Goal: Task Accomplishment & Management: Use online tool/utility

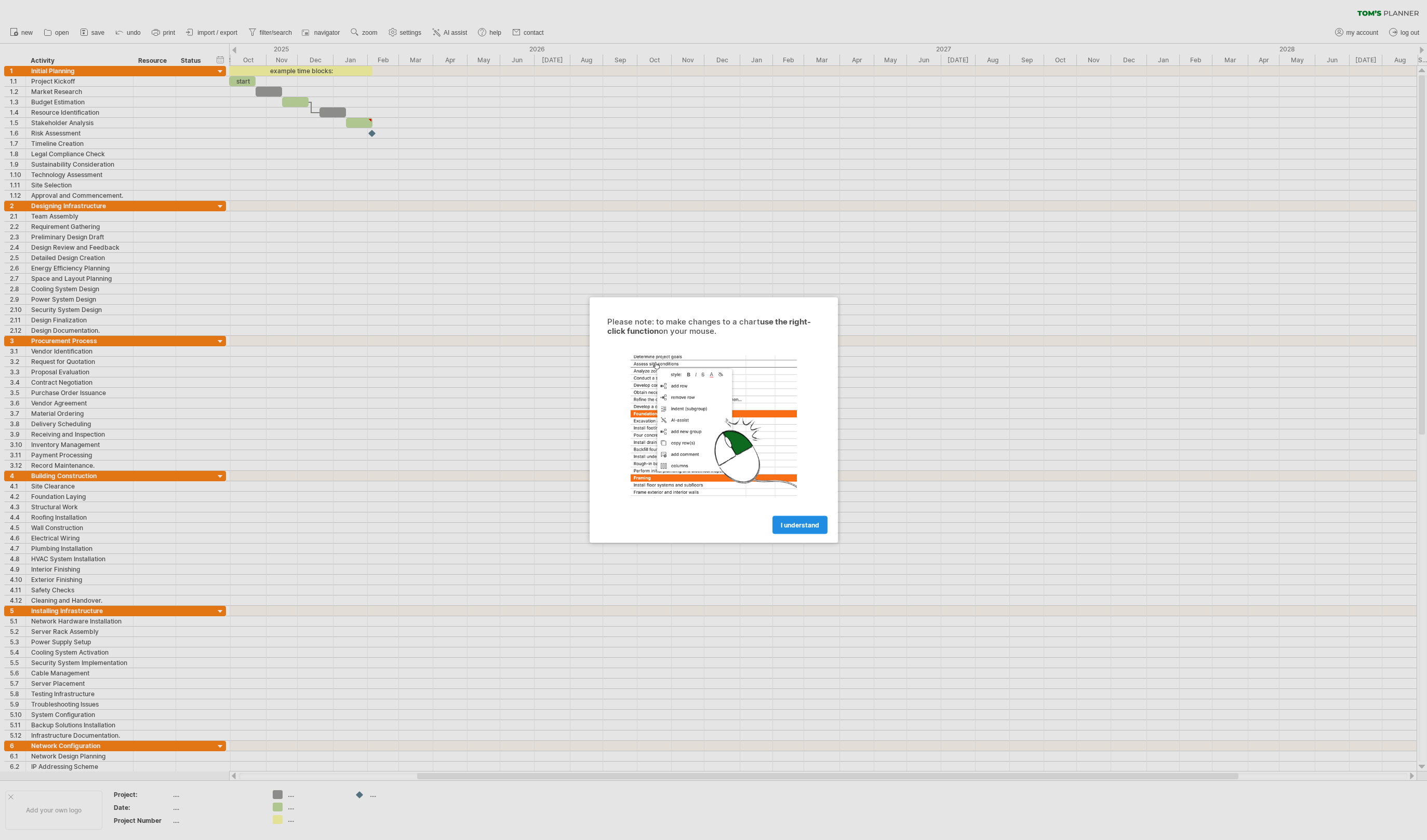
click at [800, 526] on span "I understand" at bounding box center [800, 525] width 38 height 8
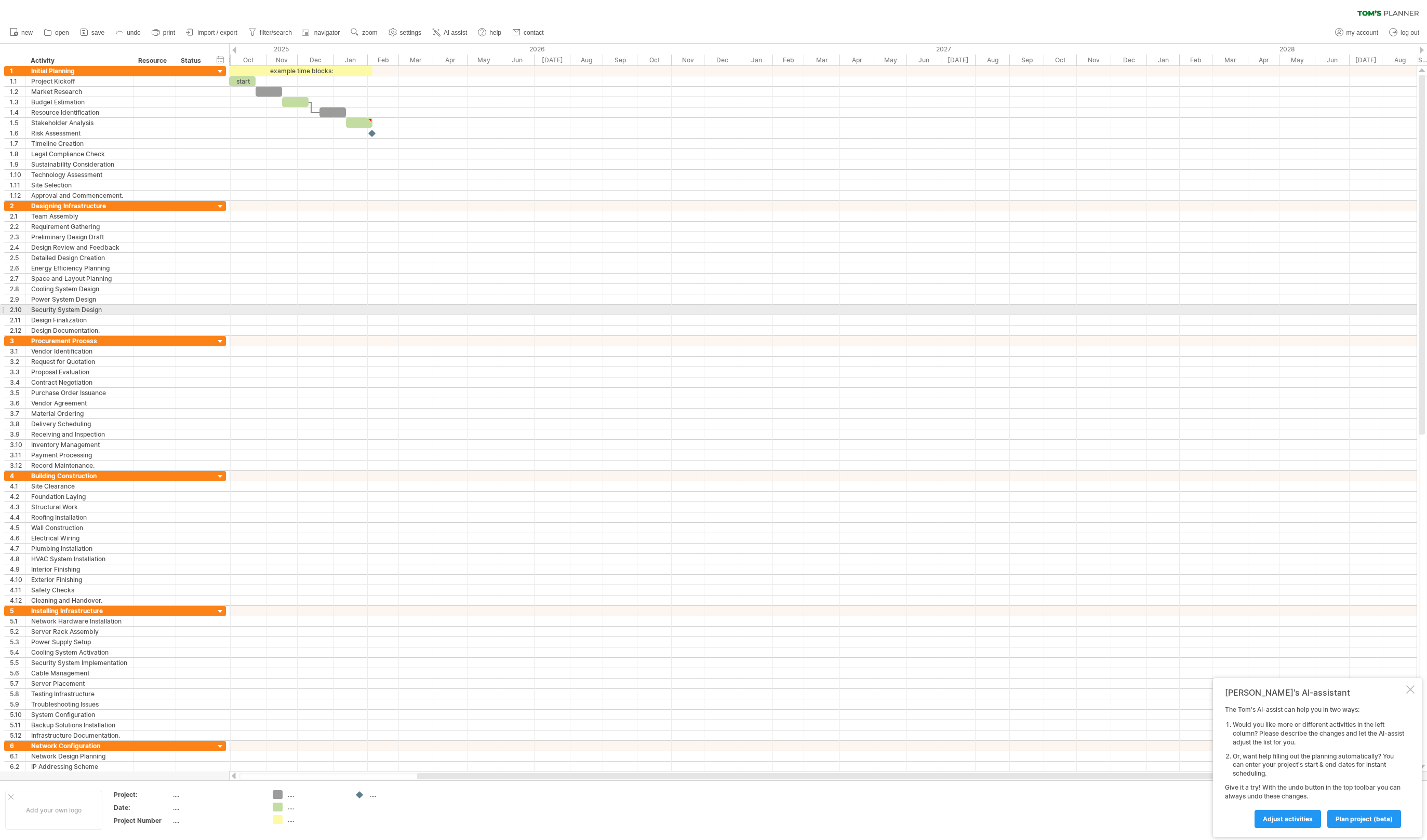
click at [306, 295] on div at bounding box center [823, 299] width 1188 height 10
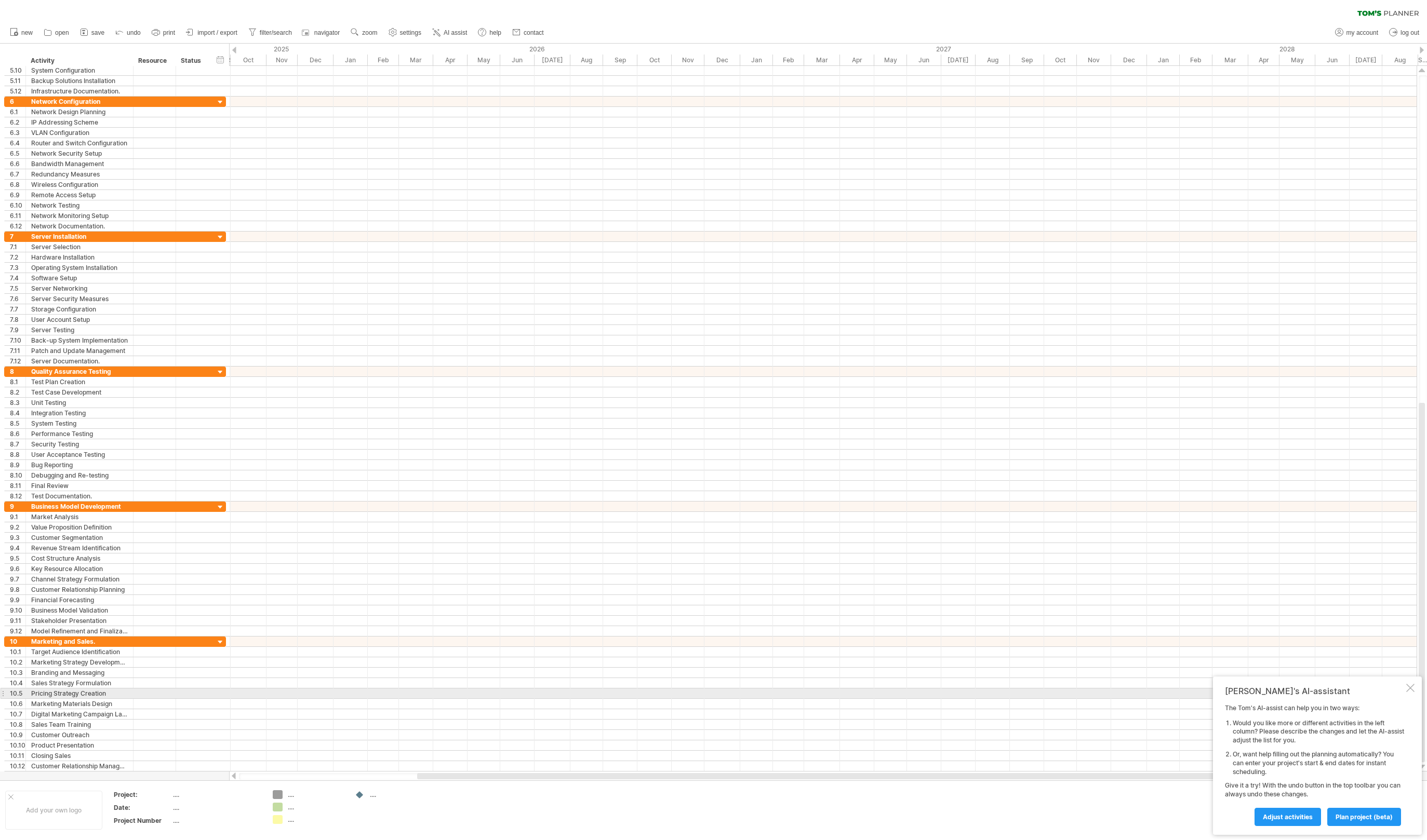
click at [1412, 689] on div at bounding box center [1410, 689] width 9 height 9
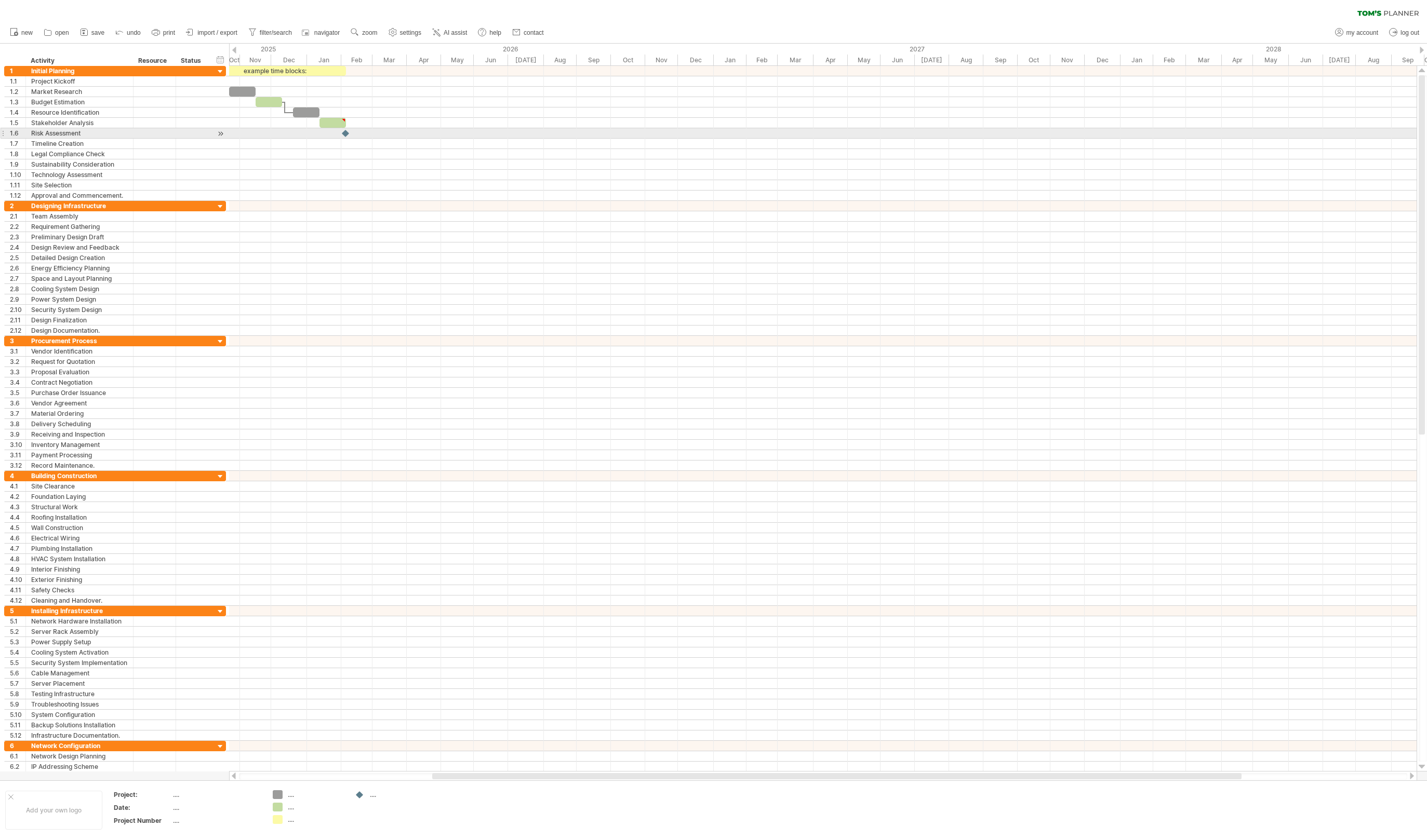
click at [346, 135] on div at bounding box center [346, 132] width 10 height 10
drag, startPoint x: 346, startPoint y: 133, endPoint x: 360, endPoint y: 133, distance: 14.0
click at [360, 133] on div at bounding box center [360, 132] width 11 height 10
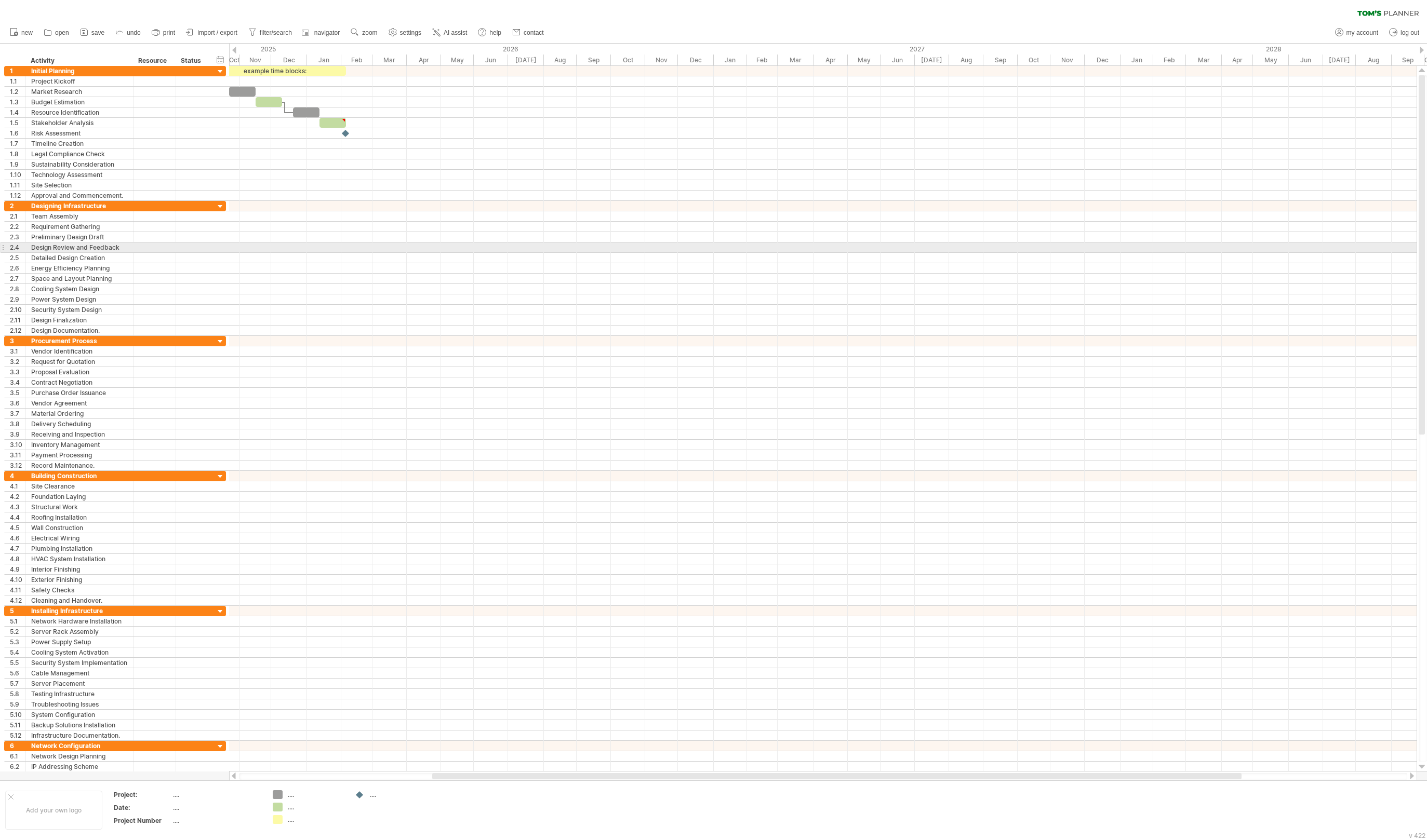
click at [289, 245] on div at bounding box center [823, 248] width 1188 height 10
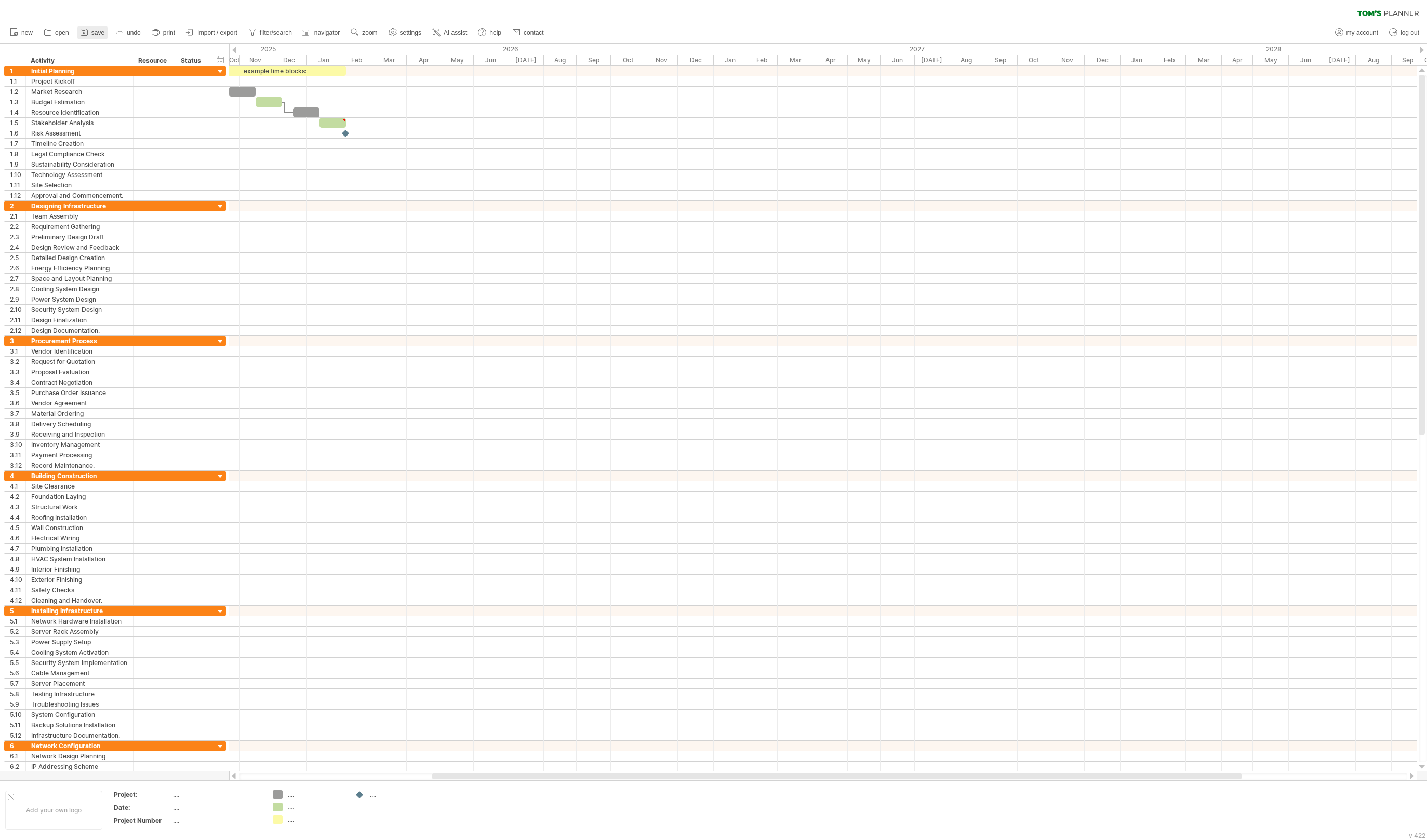
click at [93, 31] on span "save" at bounding box center [98, 32] width 13 height 7
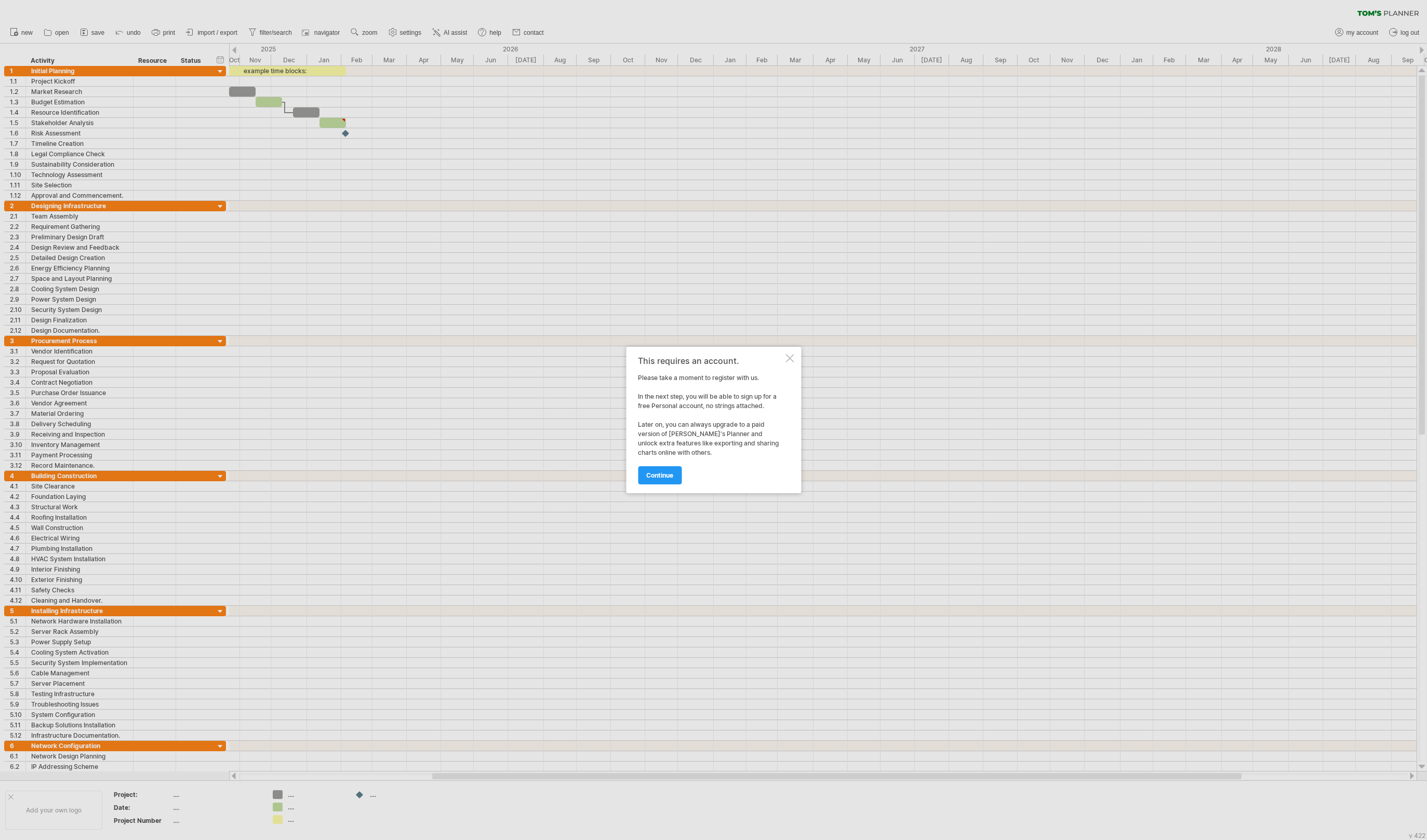
click at [792, 356] on div at bounding box center [790, 359] width 9 height 9
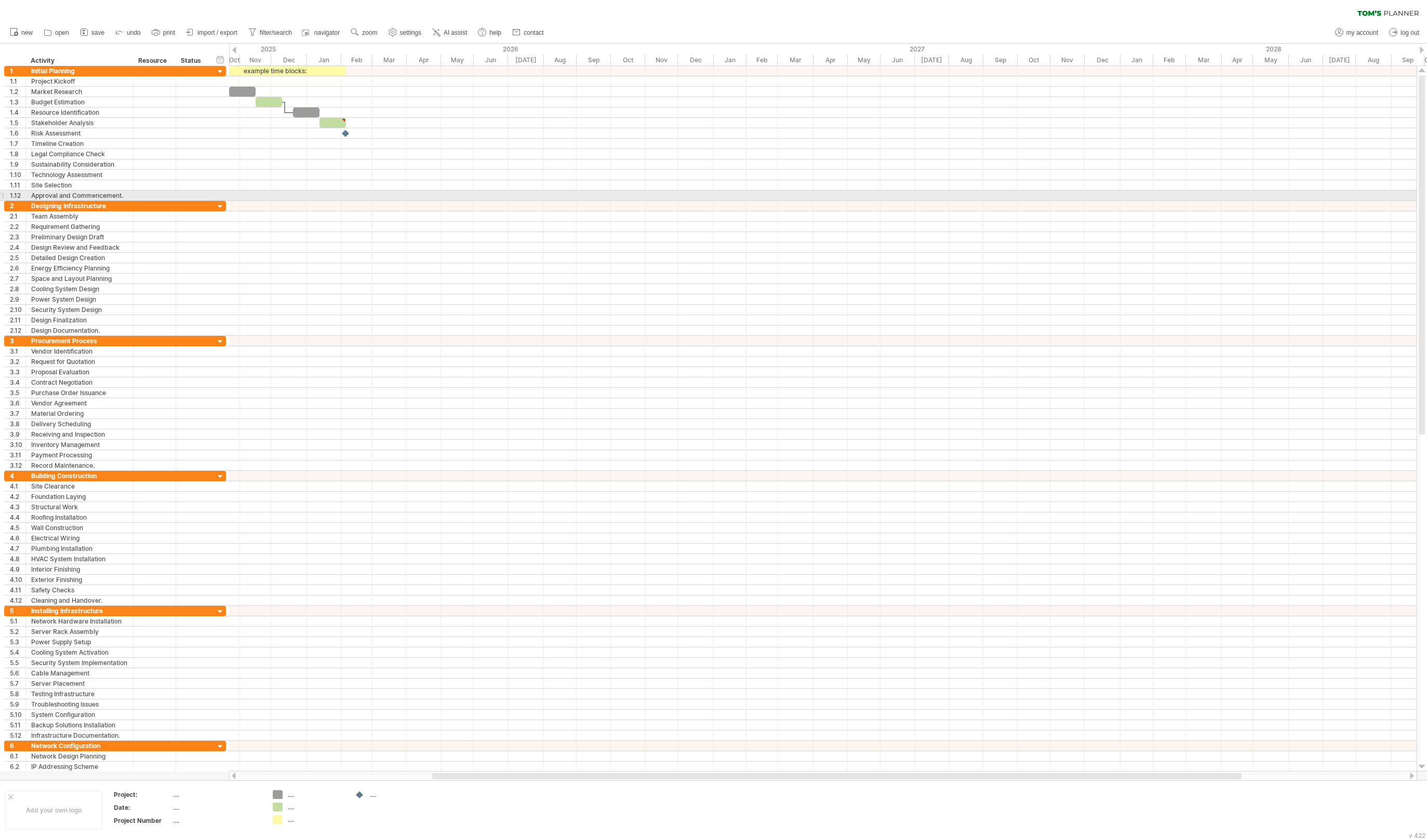
click at [572, 200] on div at bounding box center [823, 196] width 1188 height 10
